Goal: Use online tool/utility: Utilize a website feature to perform a specific function

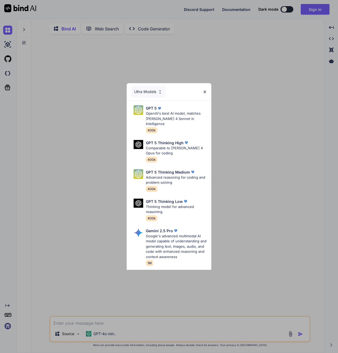
click at [205, 91] on img at bounding box center [205, 92] width 5 height 5
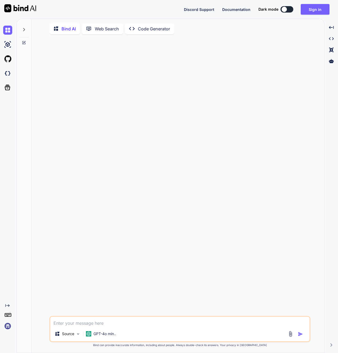
click at [29, 9] on img at bounding box center [20, 8] width 32 height 8
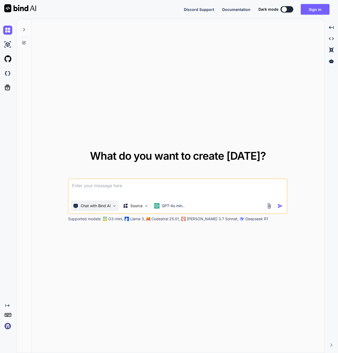
click at [112, 204] on img at bounding box center [114, 206] width 5 height 5
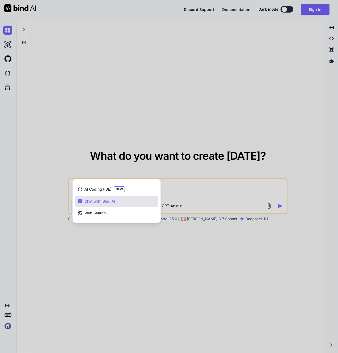
drag, startPoint x: 108, startPoint y: 285, endPoint x: 120, endPoint y: 250, distance: 37.6
click at [108, 285] on div at bounding box center [169, 176] width 338 height 353
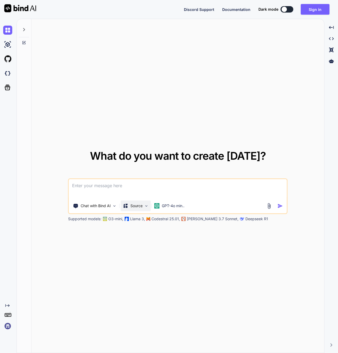
click at [143, 206] on div "Source" at bounding box center [136, 205] width 30 height 11
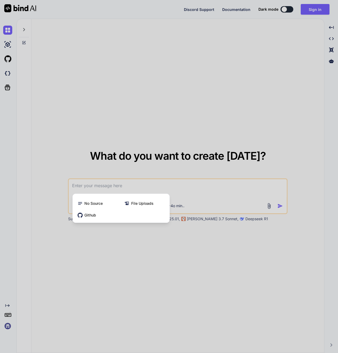
click at [144, 271] on div at bounding box center [169, 176] width 338 height 353
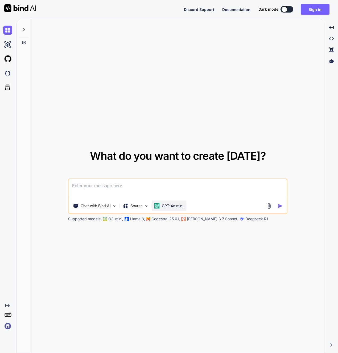
click at [180, 206] on p "GPT-4o min.." at bounding box center [173, 205] width 23 height 5
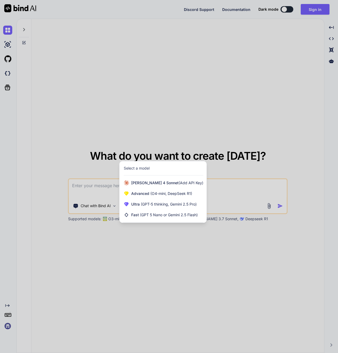
click at [119, 86] on div at bounding box center [169, 176] width 338 height 353
type textarea "x"
